Goal: Transaction & Acquisition: Purchase product/service

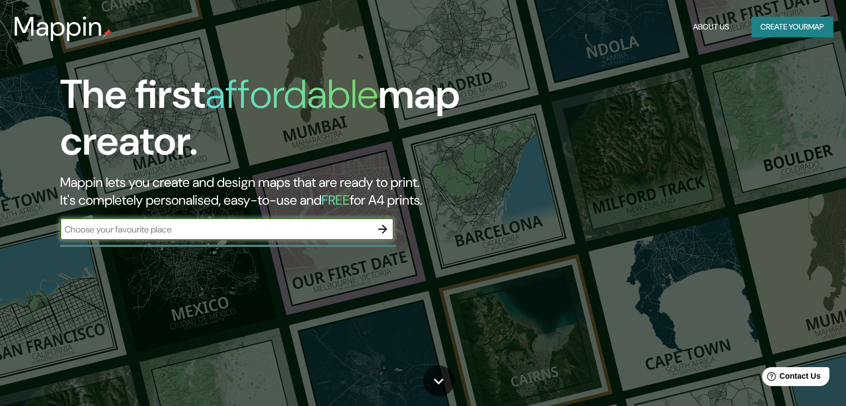
drag, startPoint x: 202, startPoint y: 245, endPoint x: 189, endPoint y: 228, distance: 22.6
click at [200, 243] on div "The first affordable map creator. Mappin lets you create and design maps that a…" at bounding box center [272, 161] width 508 height 180
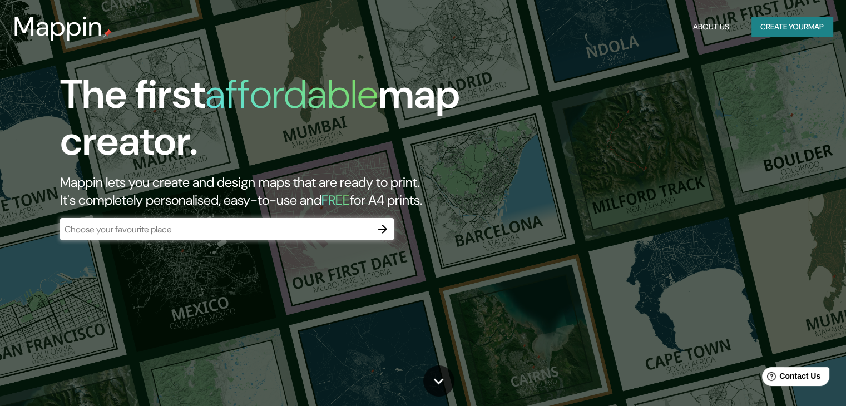
click at [189, 228] on input "text" at bounding box center [216, 229] width 312 height 13
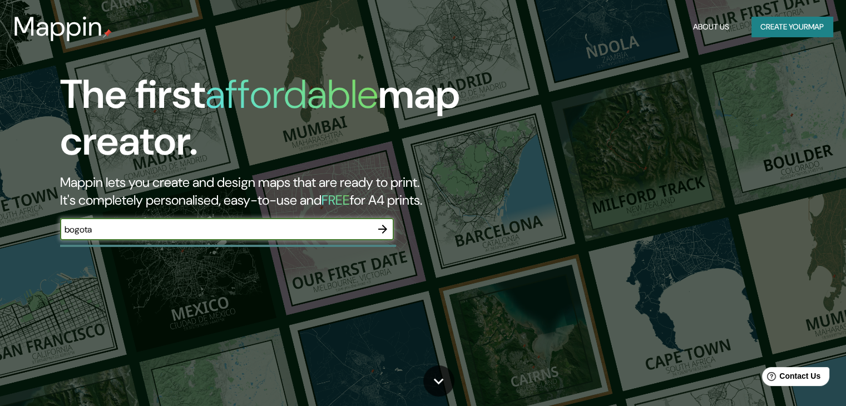
type input "bogota"
click at [383, 226] on icon "button" at bounding box center [382, 229] width 9 height 9
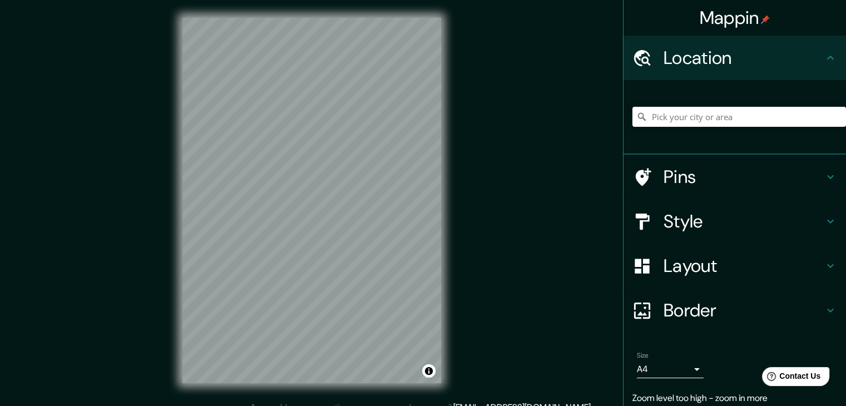
click at [458, 195] on div "© Mapbox © OpenStreetMap Improve this map" at bounding box center [312, 200] width 294 height 401
click at [681, 186] on h4 "Pins" at bounding box center [744, 177] width 160 height 22
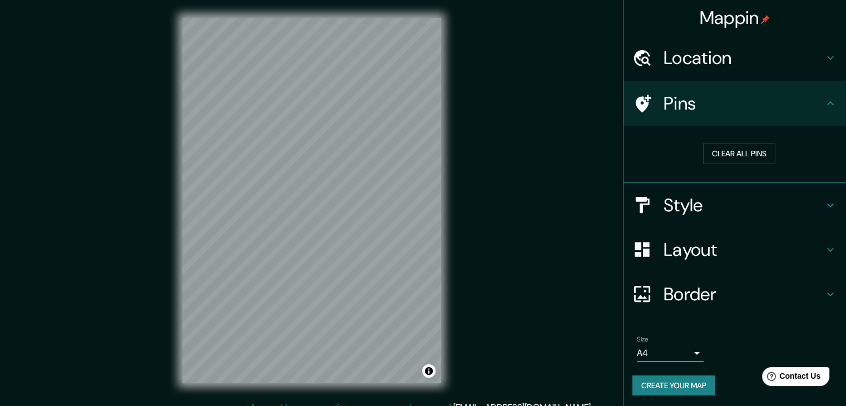
click at [688, 190] on div "Style" at bounding box center [735, 205] width 223 height 45
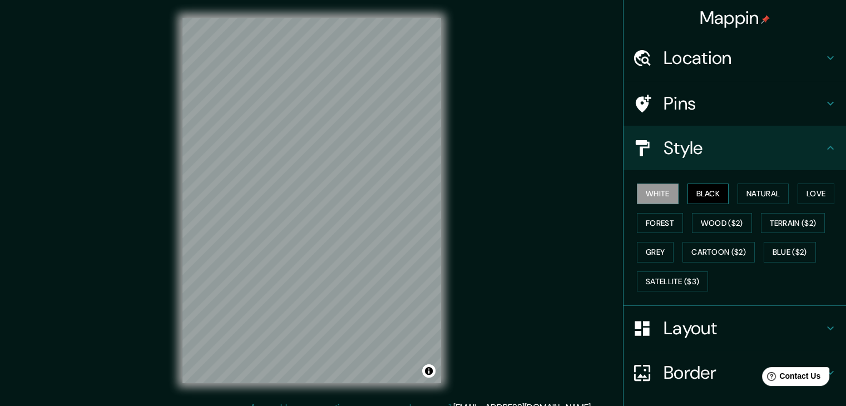
click at [693, 192] on button "Black" at bounding box center [709, 194] width 42 height 21
click at [742, 192] on button "Natural" at bounding box center [763, 194] width 51 height 21
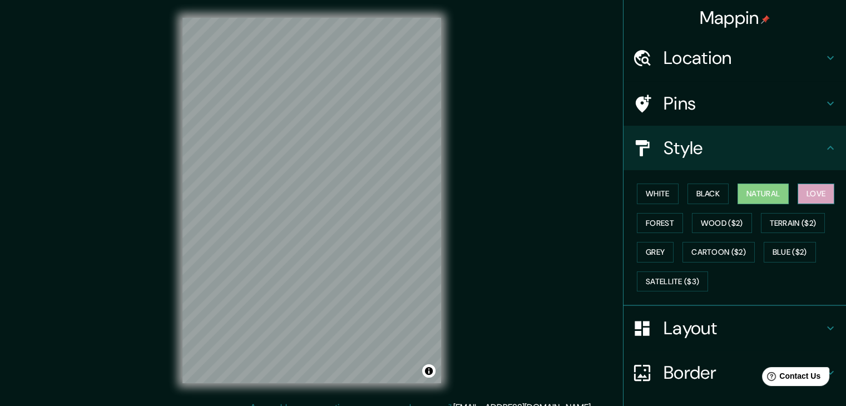
click at [798, 196] on button "Love" at bounding box center [816, 194] width 37 height 21
click at [657, 230] on button "Forest" at bounding box center [660, 223] width 46 height 21
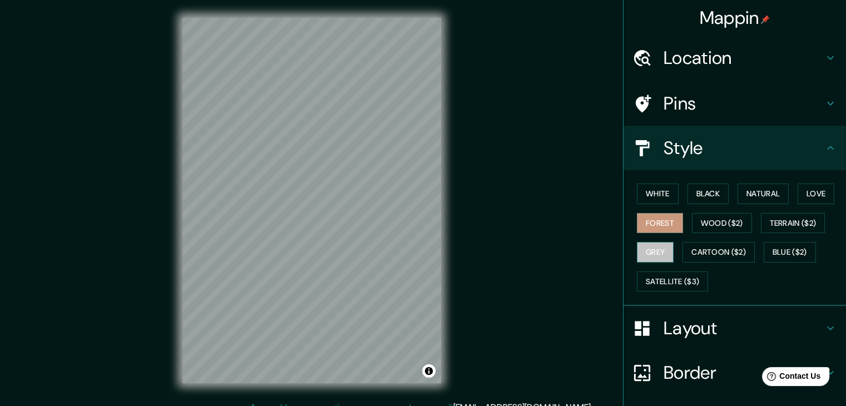
click at [654, 246] on button "Grey" at bounding box center [655, 252] width 37 height 21
click at [761, 190] on button "Natural" at bounding box center [763, 194] width 51 height 21
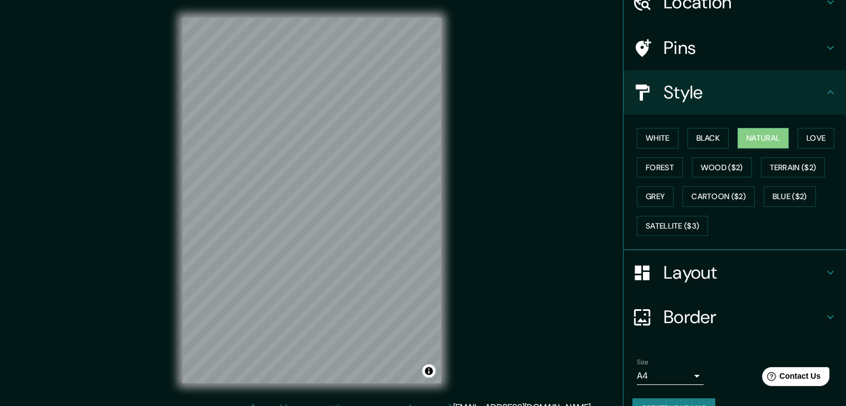
click at [695, 271] on h4 "Layout" at bounding box center [744, 272] width 160 height 22
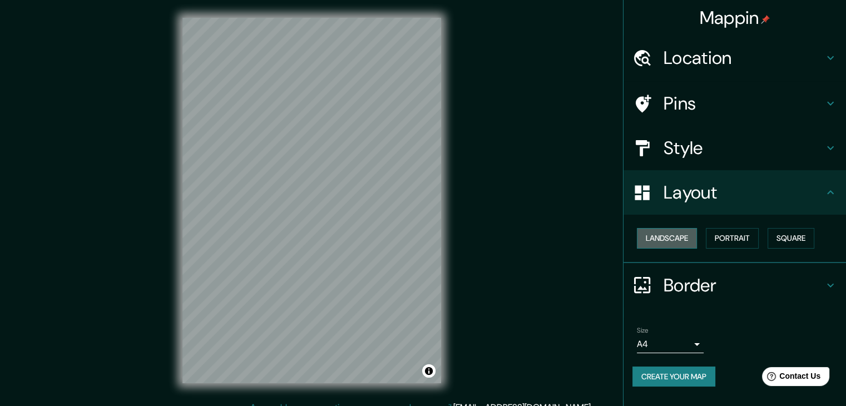
click at [681, 241] on button "Landscape" at bounding box center [667, 238] width 60 height 21
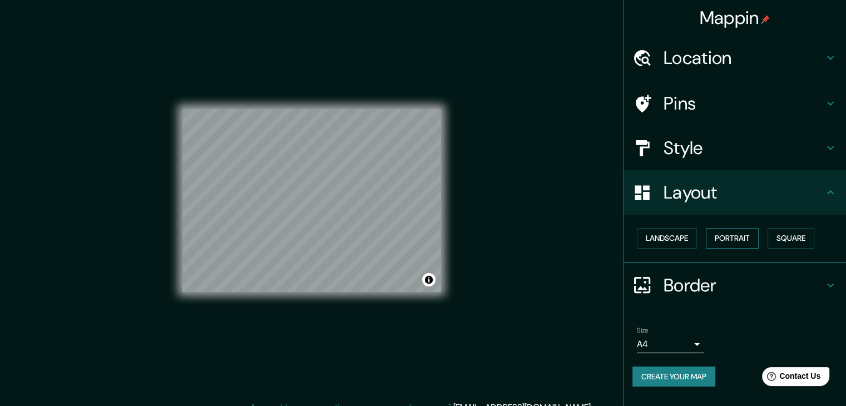
click at [739, 239] on button "Portrait" at bounding box center [732, 238] width 53 height 21
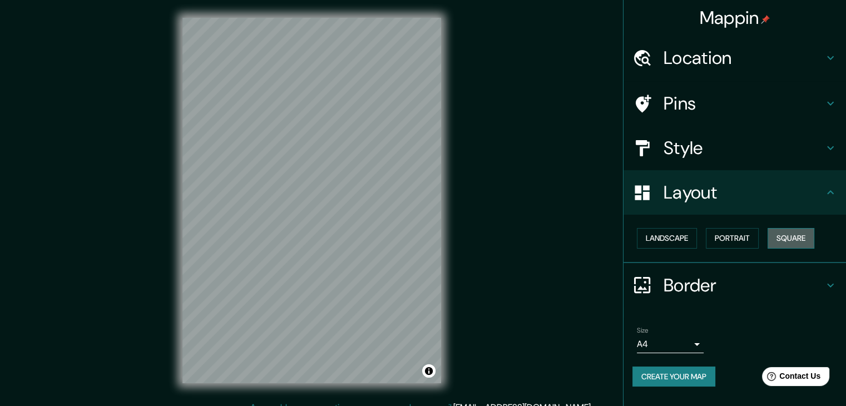
click at [799, 239] on button "Square" at bounding box center [791, 238] width 47 height 21
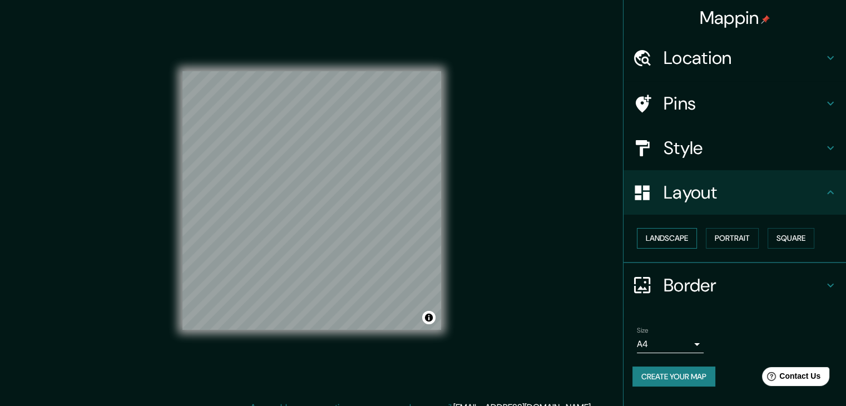
click at [678, 243] on button "Landscape" at bounding box center [667, 238] width 60 height 21
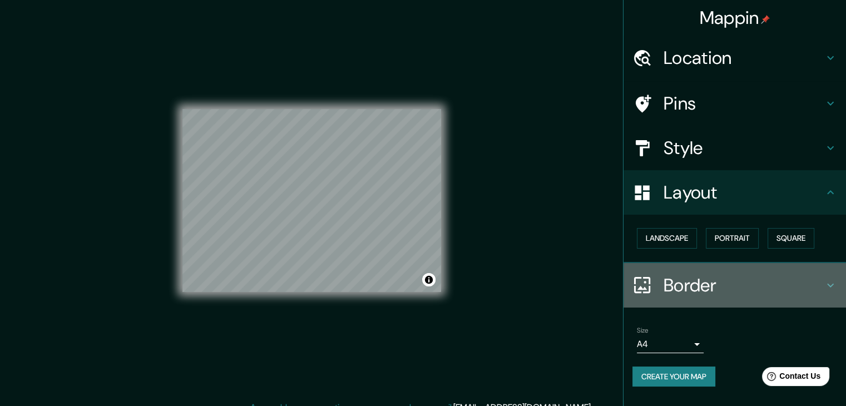
click at [701, 297] on div "Border" at bounding box center [735, 285] width 223 height 45
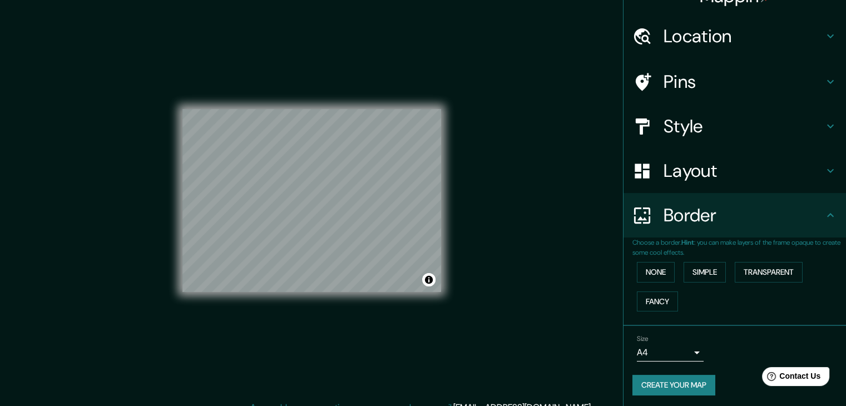
scroll to position [23, 0]
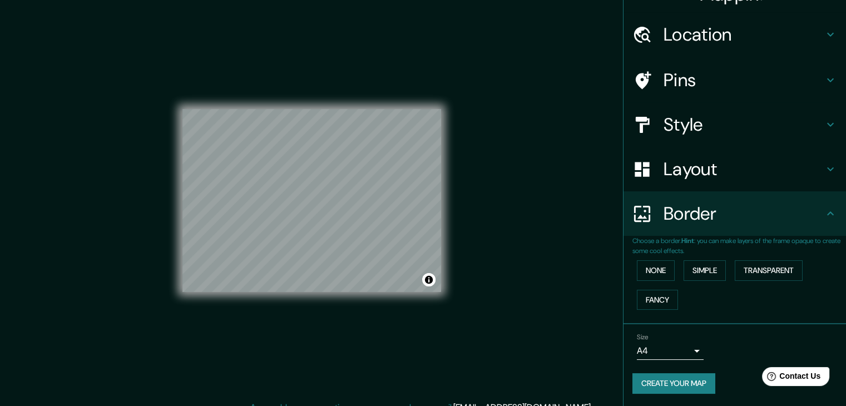
click at [687, 352] on body "Mappin Location Pins Style Layout Border Choose a border. Hint : you can make l…" at bounding box center [423, 203] width 846 height 406
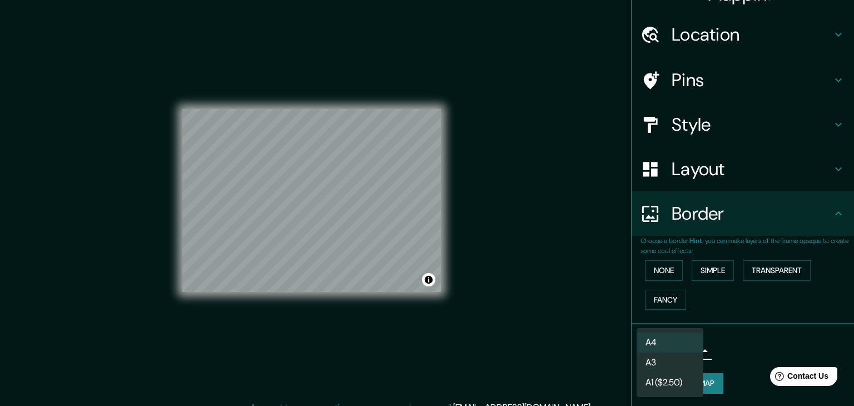
click at [672, 372] on li "A3" at bounding box center [670, 363] width 67 height 20
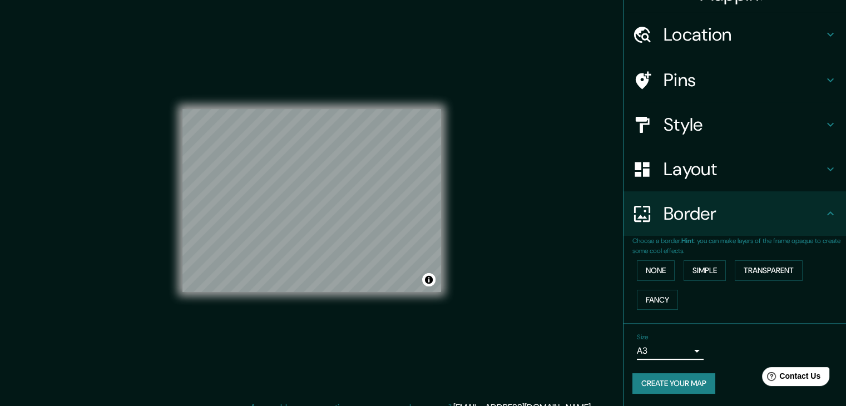
click at [678, 176] on h4 "Layout" at bounding box center [744, 169] width 160 height 22
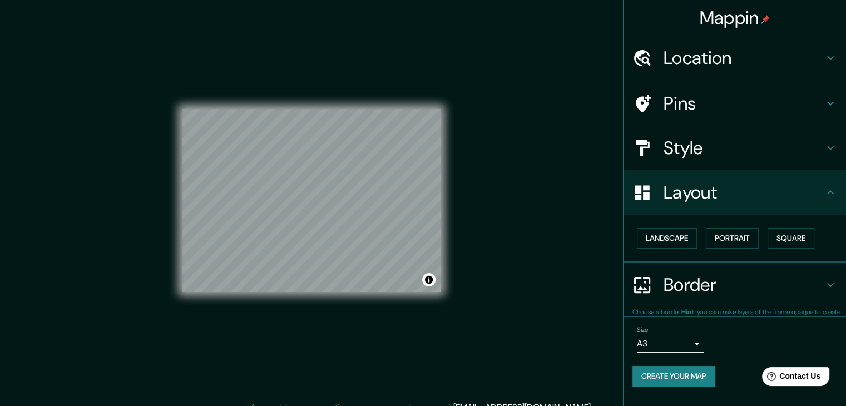
scroll to position [0, 0]
click at [671, 240] on button "Landscape" at bounding box center [667, 238] width 60 height 21
click at [660, 342] on body "Mappin Location Pins Style Layout Landscape Portrait Square Border Choose a bor…" at bounding box center [423, 203] width 846 height 406
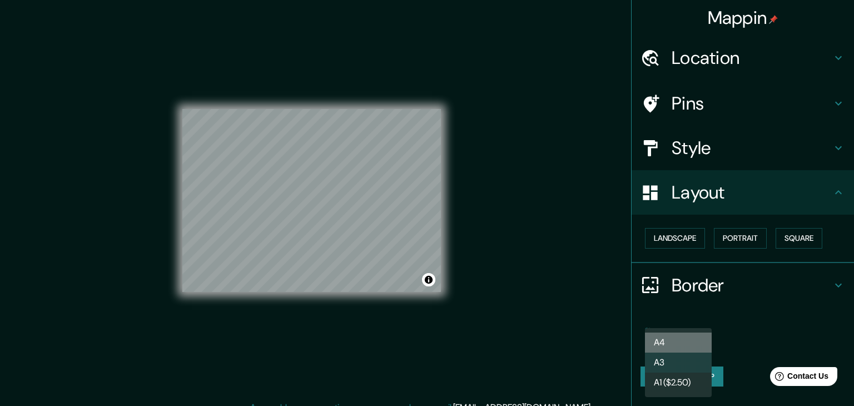
click at [670, 341] on li "A4" at bounding box center [678, 343] width 67 height 20
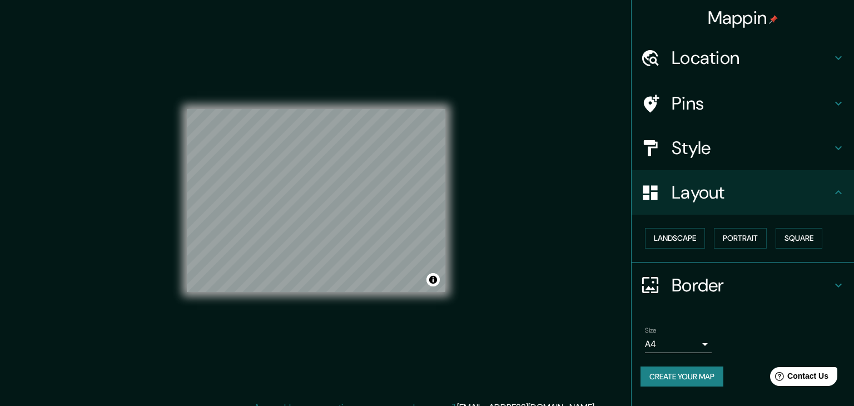
click at [667, 341] on body "Mappin Location Pins Style Layout Landscape Portrait Square Border Choose a bor…" at bounding box center [427, 203] width 854 height 406
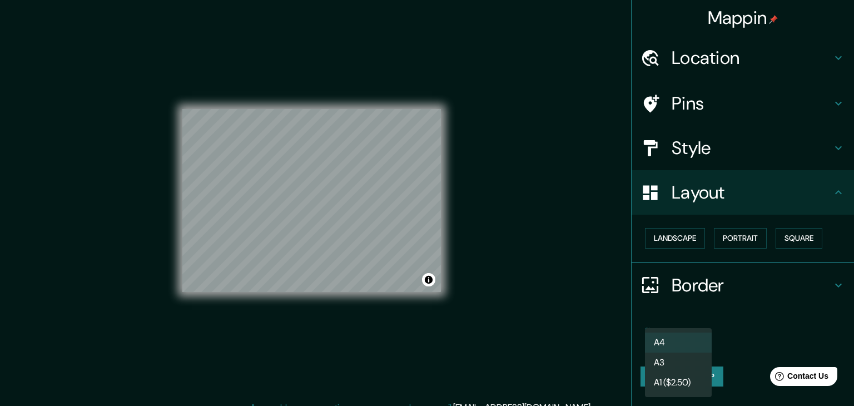
click at [675, 356] on li "A3" at bounding box center [678, 363] width 67 height 20
type input "a4"
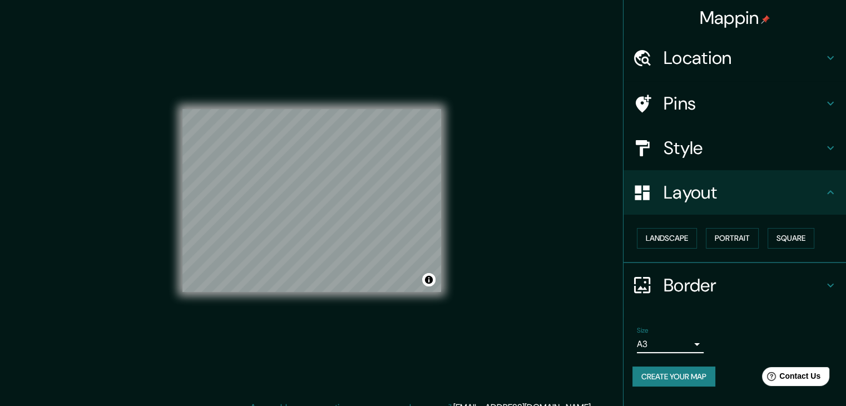
click at [693, 279] on h4 "Border" at bounding box center [744, 285] width 160 height 22
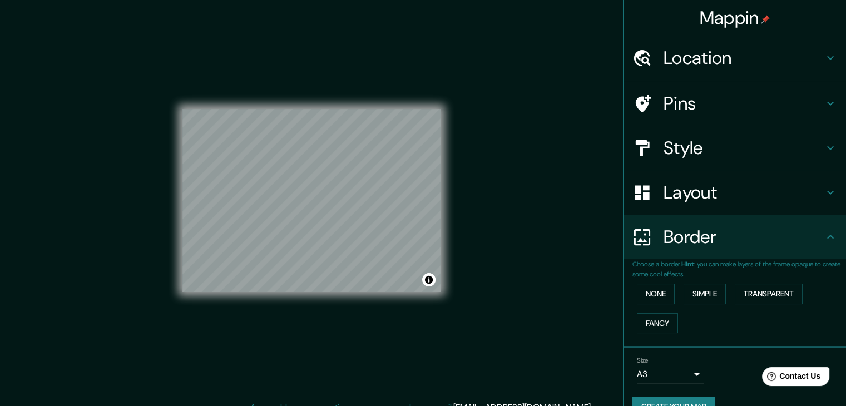
click at [692, 209] on div "Layout" at bounding box center [735, 192] width 223 height 45
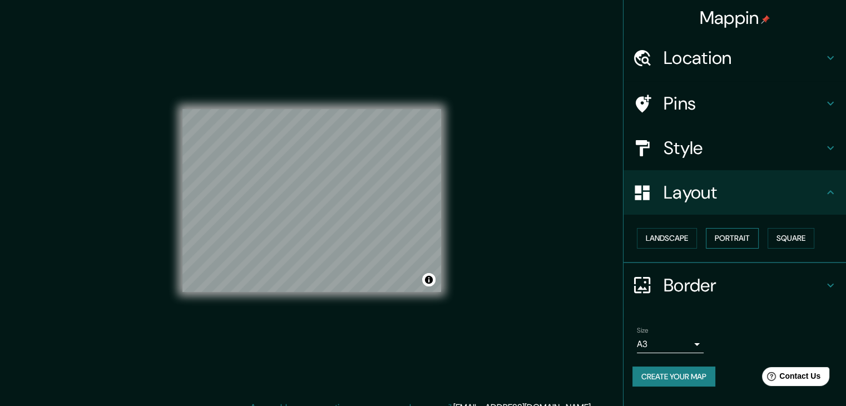
click at [735, 239] on button "Portrait" at bounding box center [732, 238] width 53 height 21
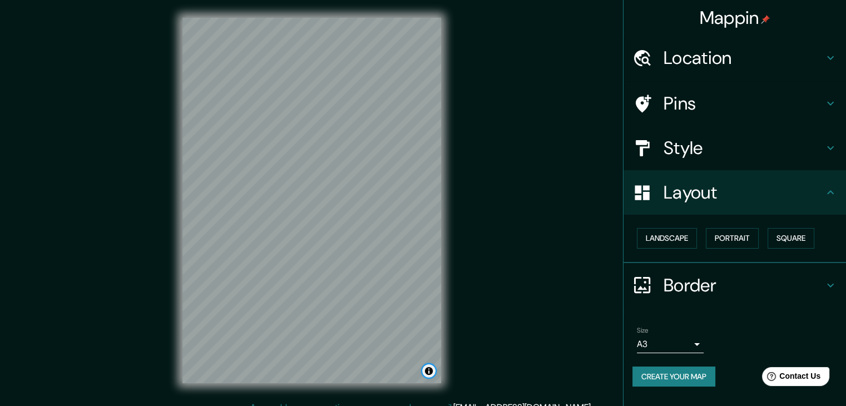
click at [431, 372] on button "Toggle attribution" at bounding box center [428, 370] width 13 height 13
click at [577, 393] on div "Mappin Location Pins Style Layout Landscape Portrait Square Border Choose a bor…" at bounding box center [423, 209] width 846 height 419
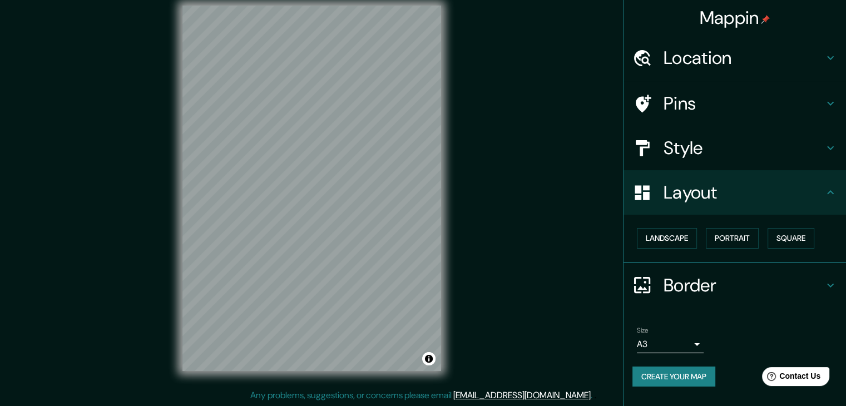
scroll to position [13, 0]
